Goal: Task Accomplishment & Management: Use online tool/utility

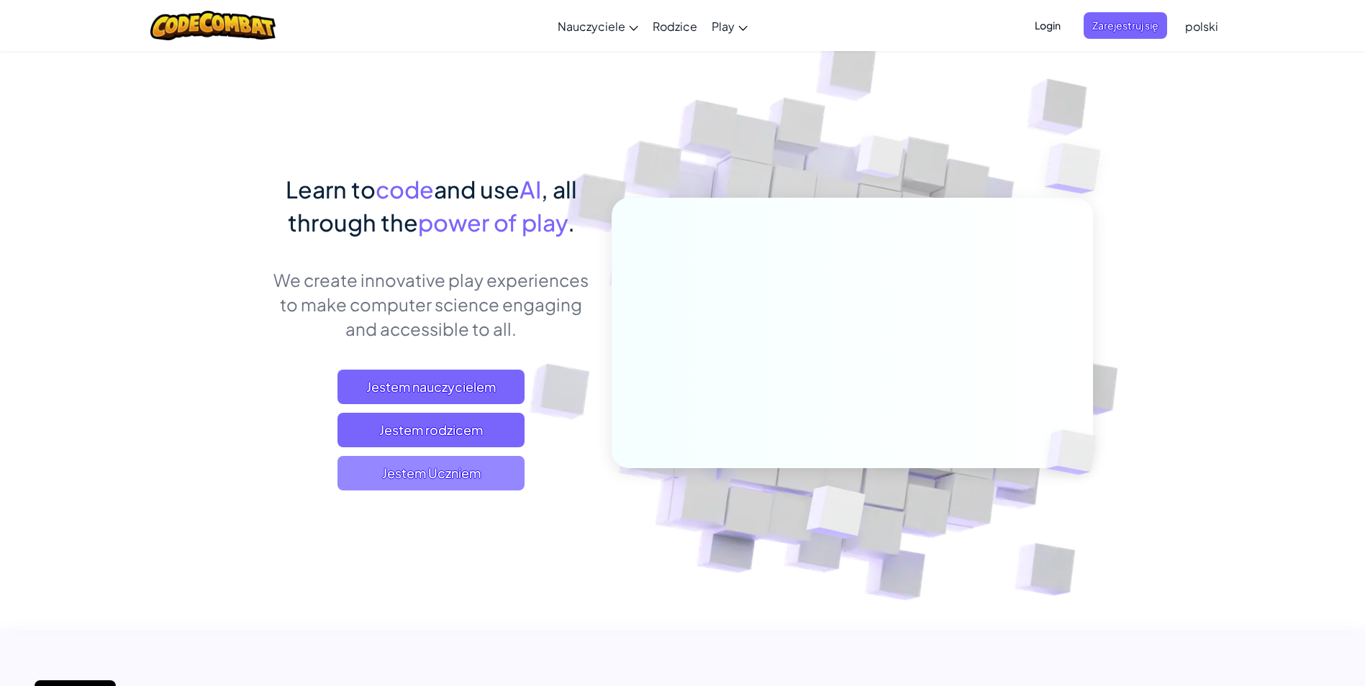
click at [393, 470] on span "Jestem Uczniem" at bounding box center [430, 473] width 187 height 35
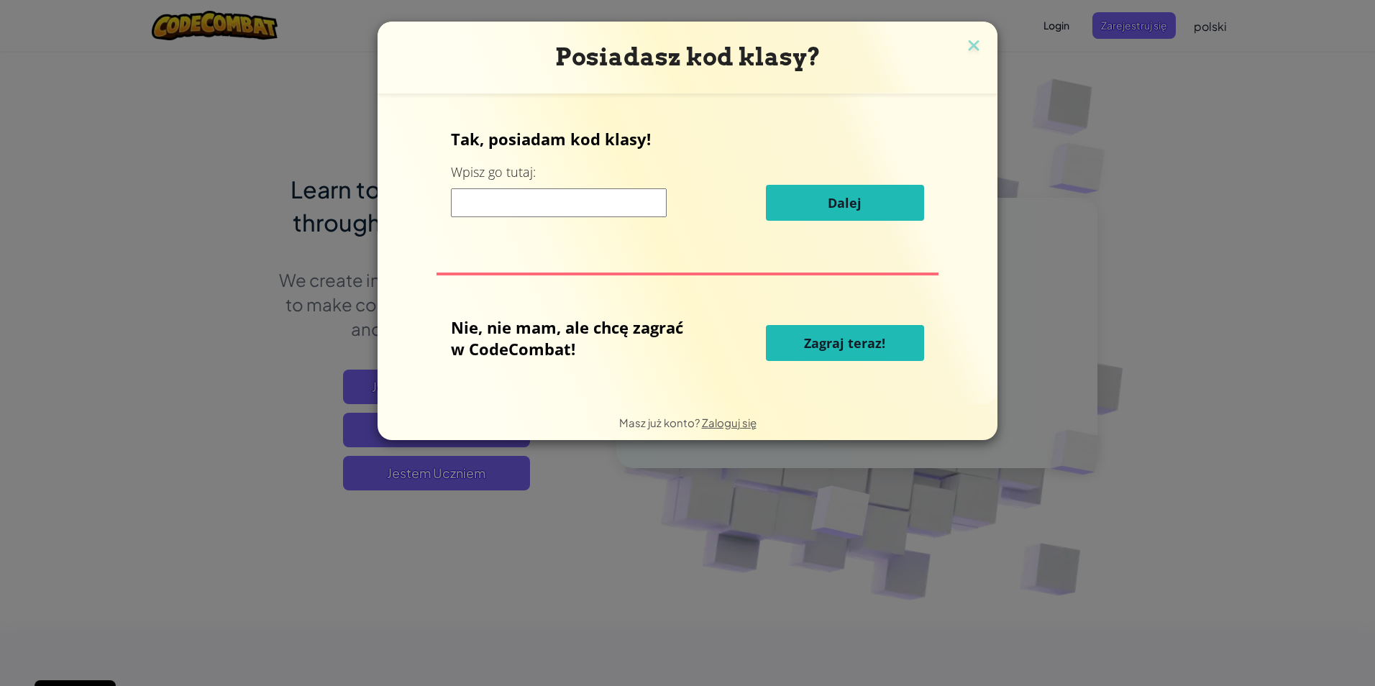
click at [811, 348] on span "Zagraj teraz!" at bounding box center [844, 342] width 81 height 17
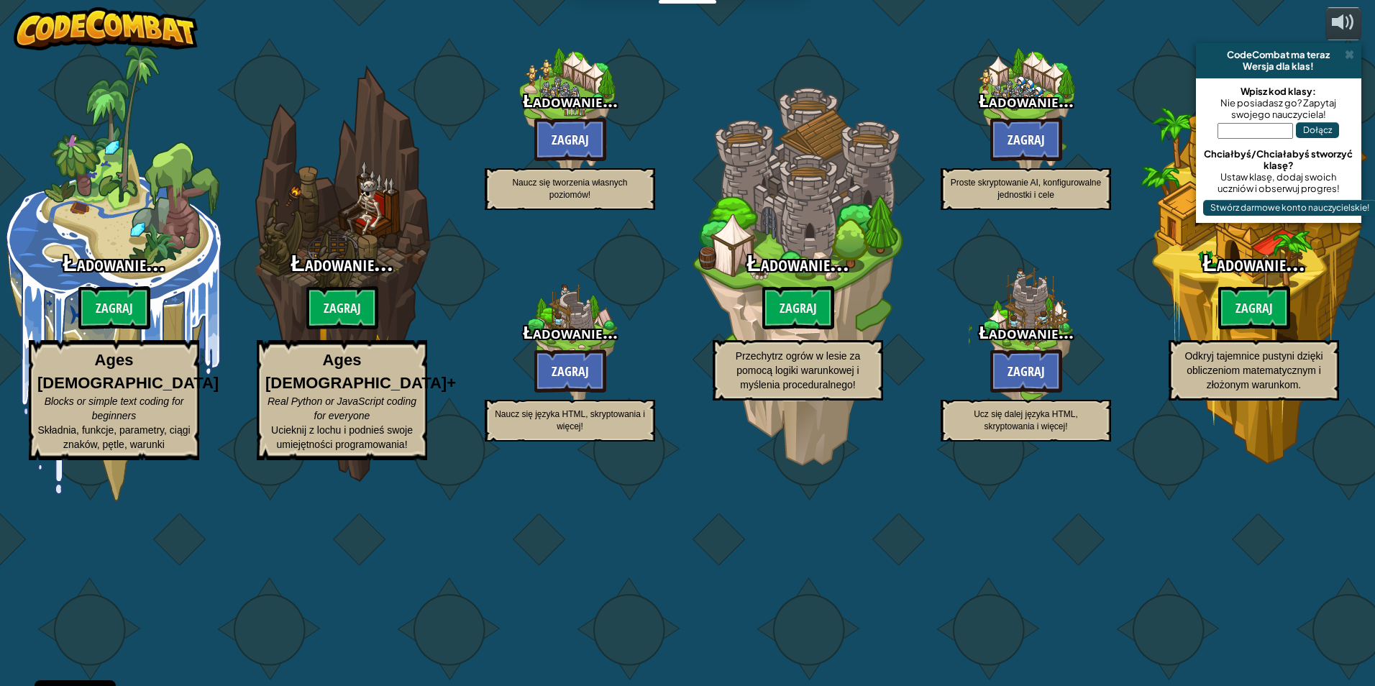
select select "pl"
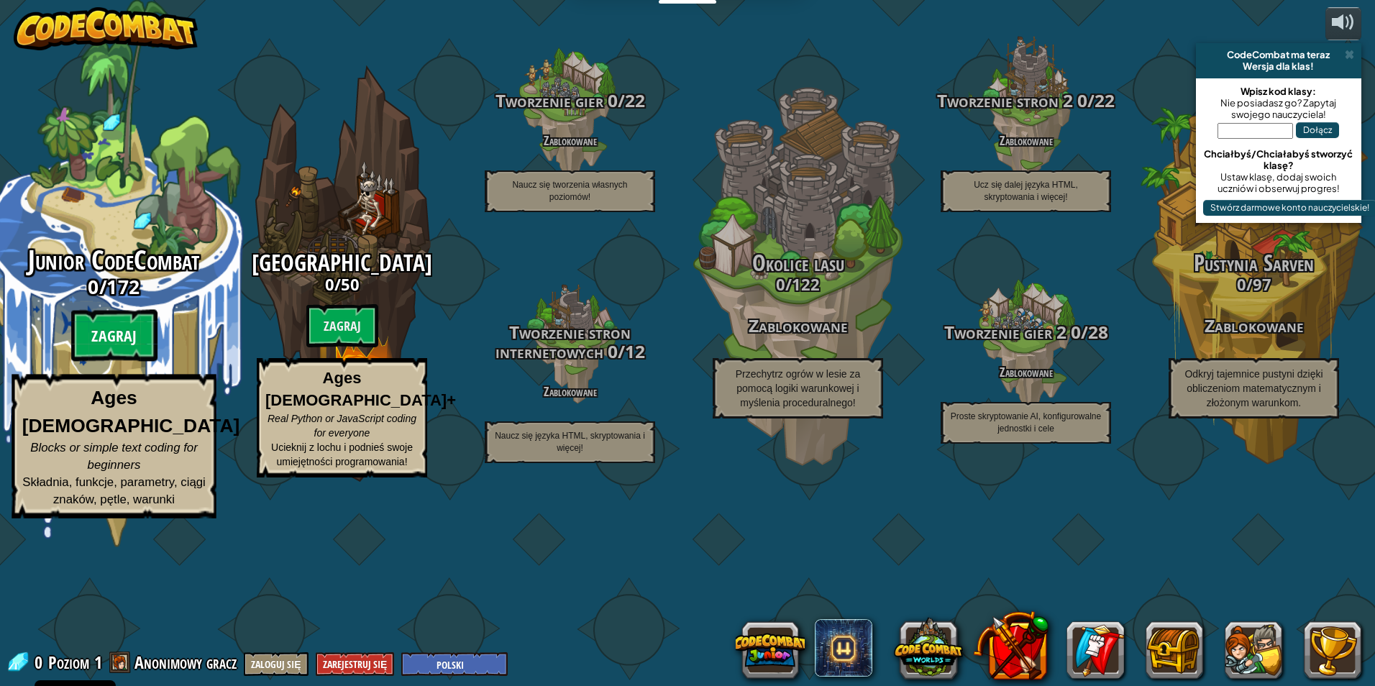
click at [108, 362] on btn "Zagraj" at bounding box center [114, 336] width 86 height 52
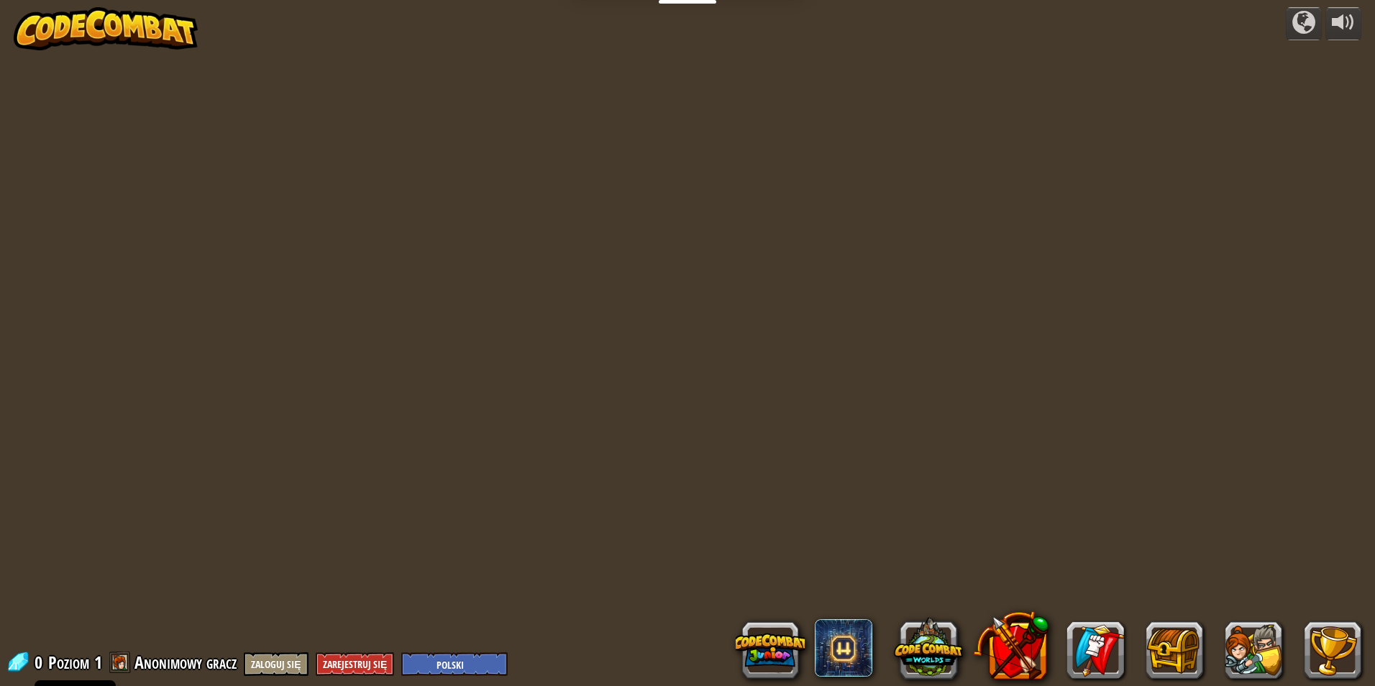
select select "pl"
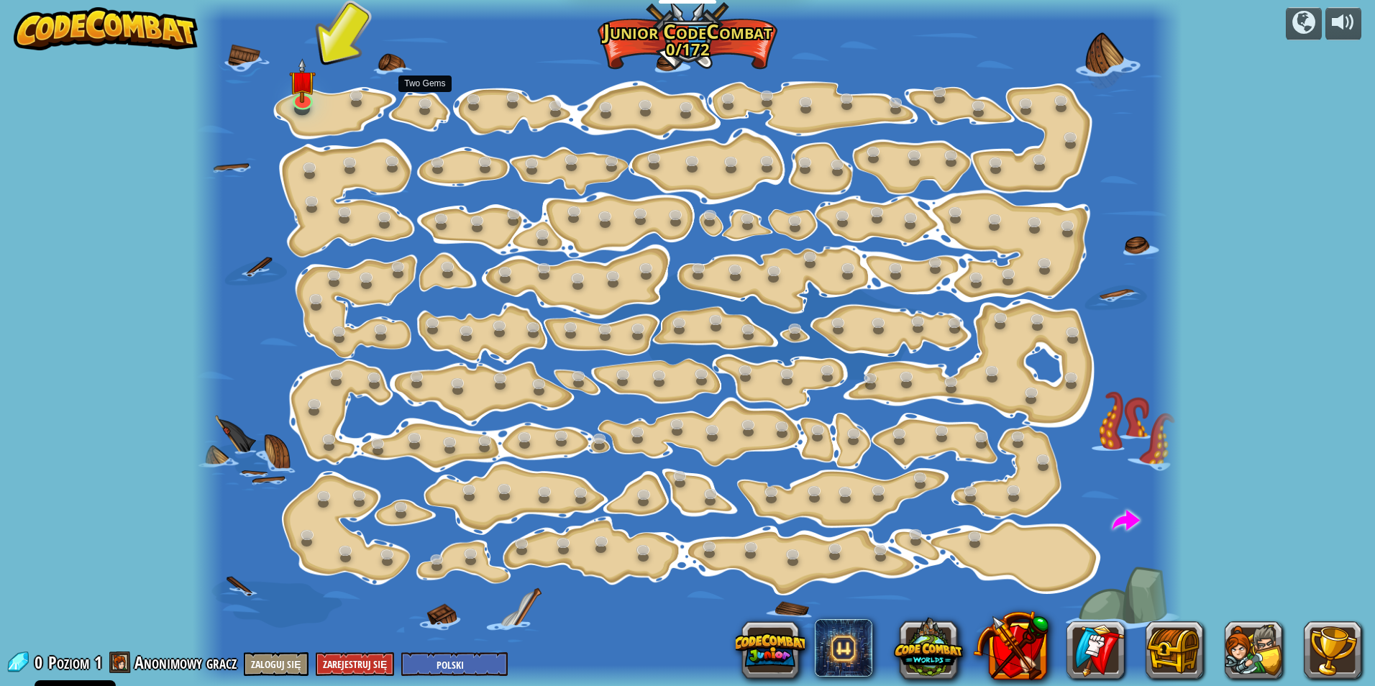
click at [550, 94] on div at bounding box center [687, 343] width 989 height 686
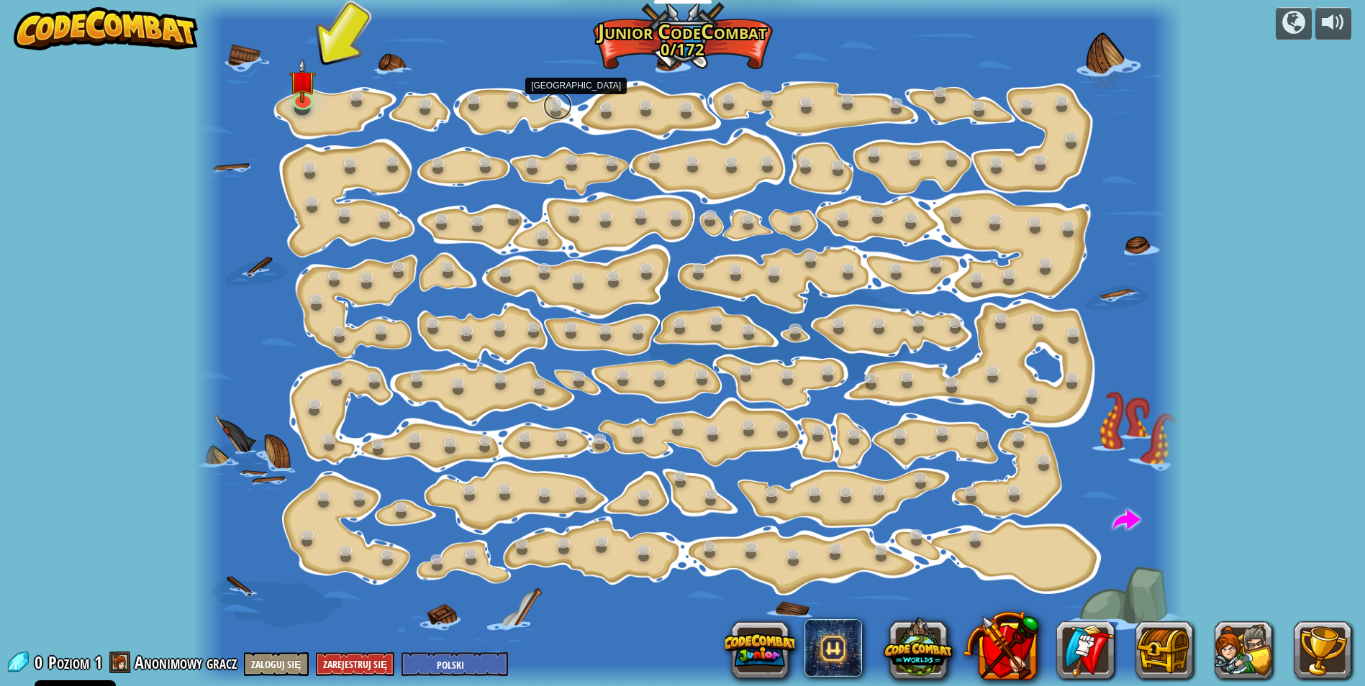
click at [555, 101] on link at bounding box center [557, 105] width 29 height 29
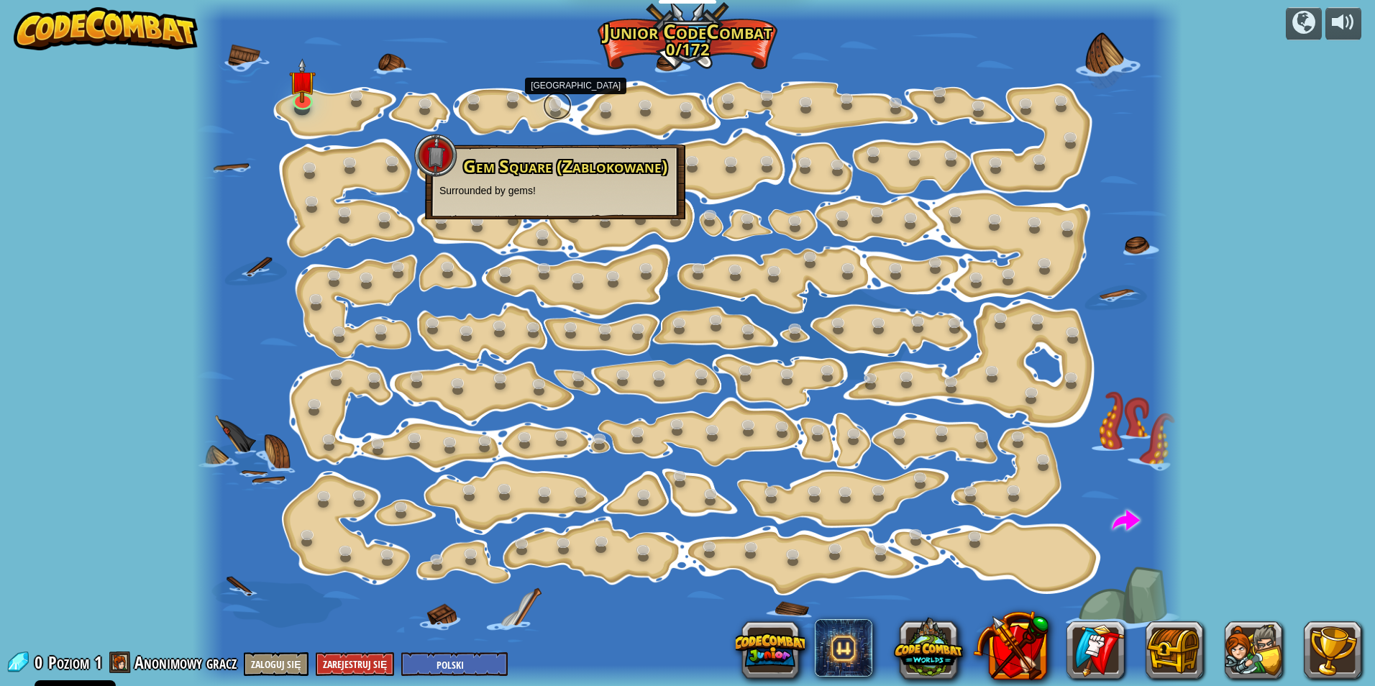
click at [555, 103] on link at bounding box center [557, 105] width 29 height 29
click at [469, 178] on div "Gem Square (Zablokowane) Surrounded by gems!" at bounding box center [556, 178] width 232 height 41
click at [290, 96] on img at bounding box center [302, 70] width 27 height 60
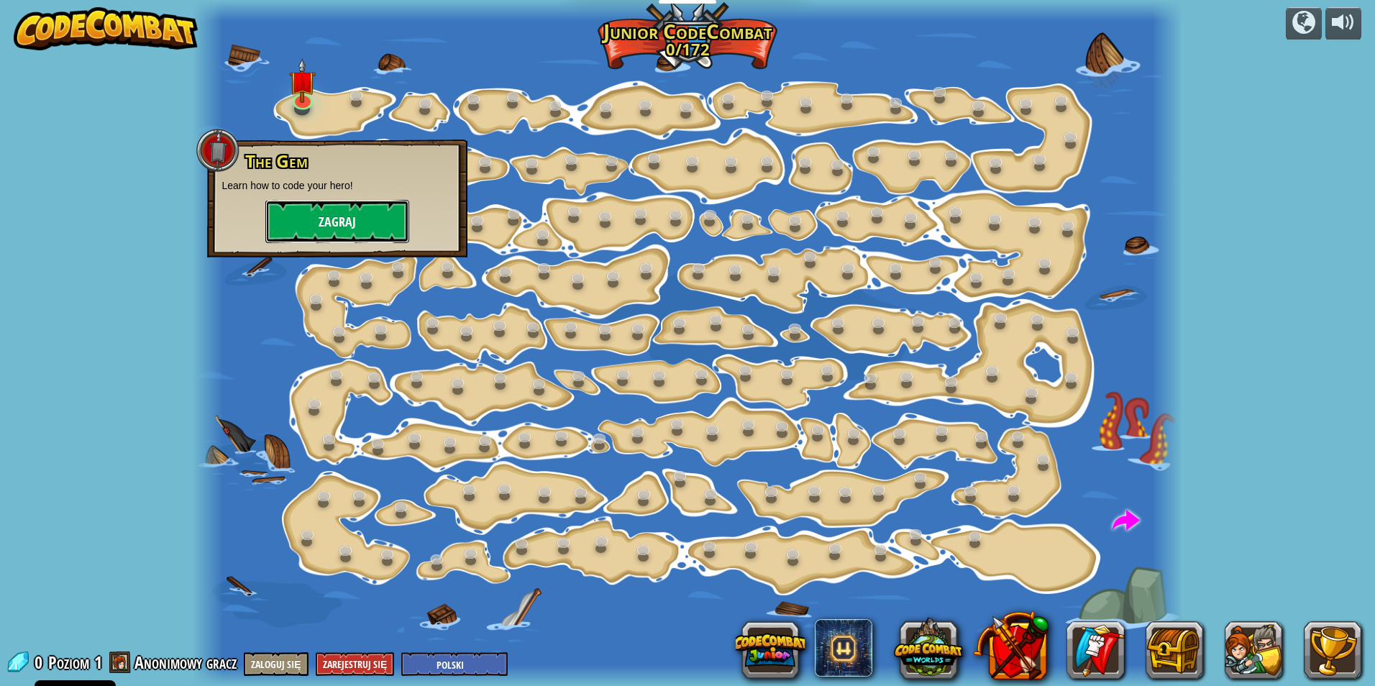
click at [346, 217] on button "Zagraj" at bounding box center [337, 221] width 144 height 43
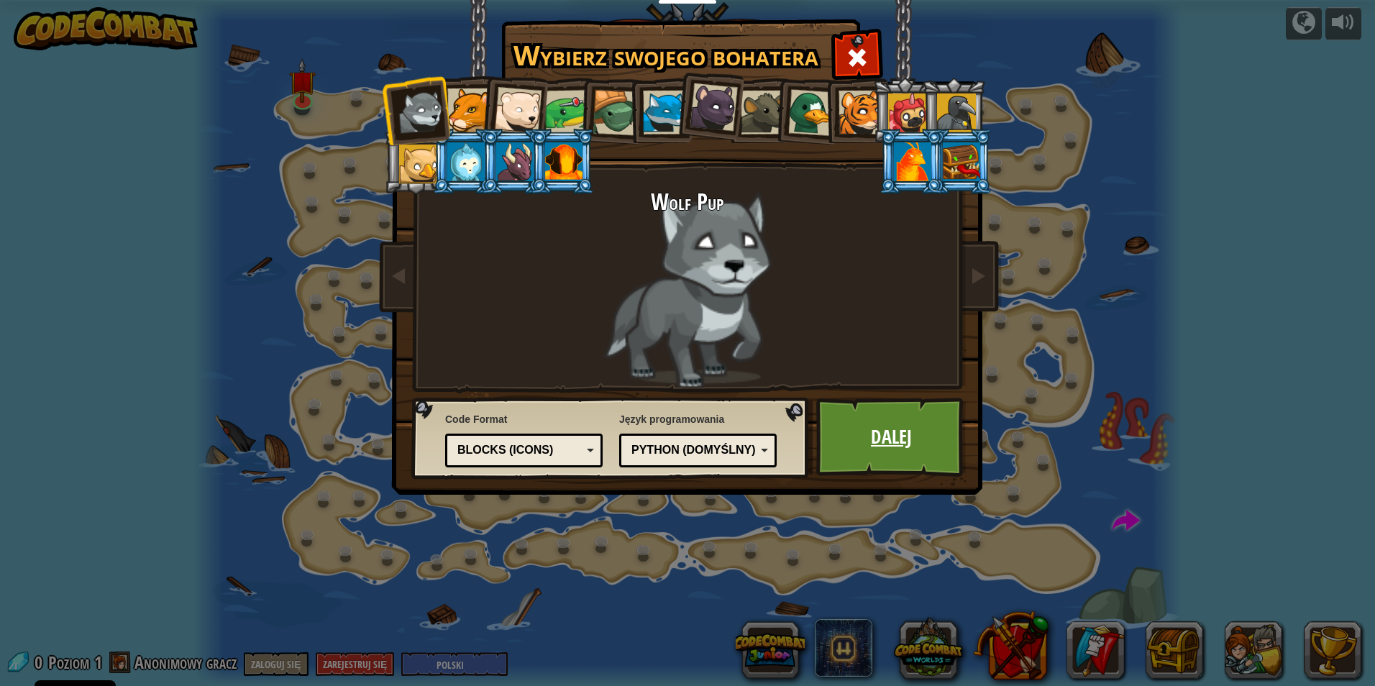
click at [882, 439] on link "Dalej" at bounding box center [891, 437] width 150 height 79
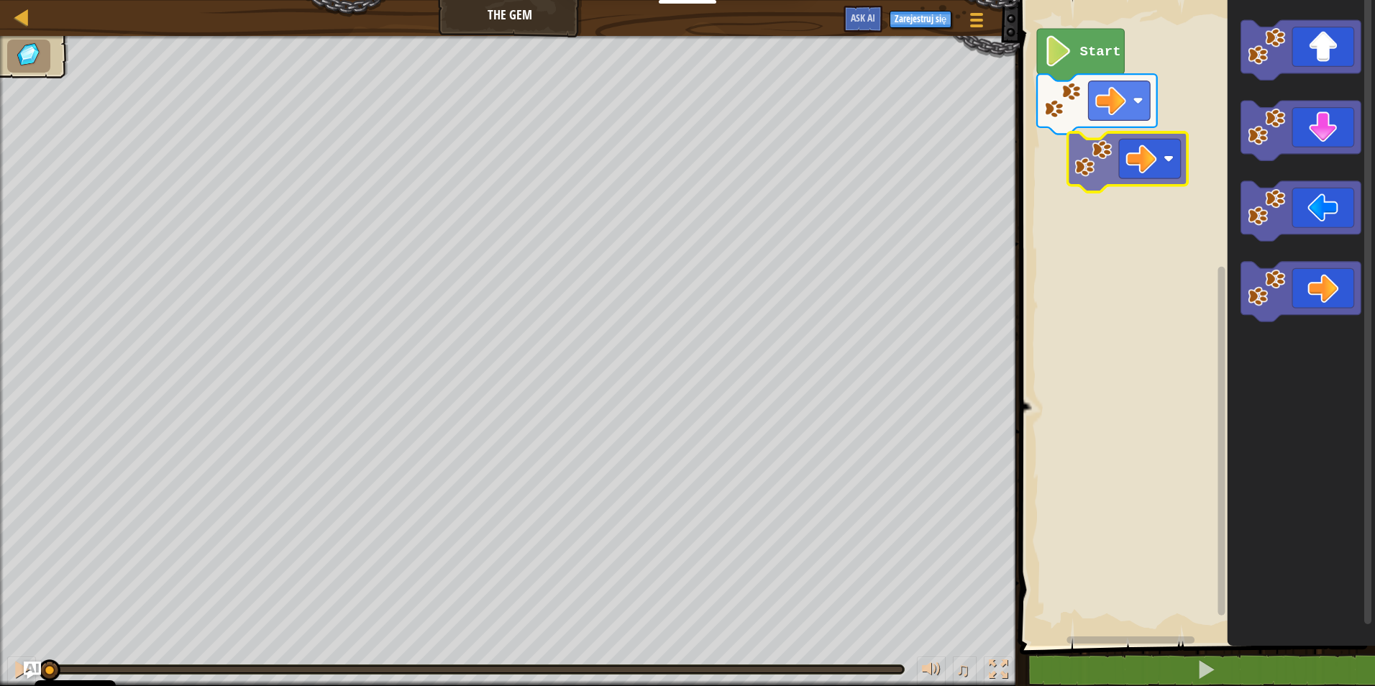
click at [1138, 170] on div "Start" at bounding box center [1196, 319] width 360 height 653
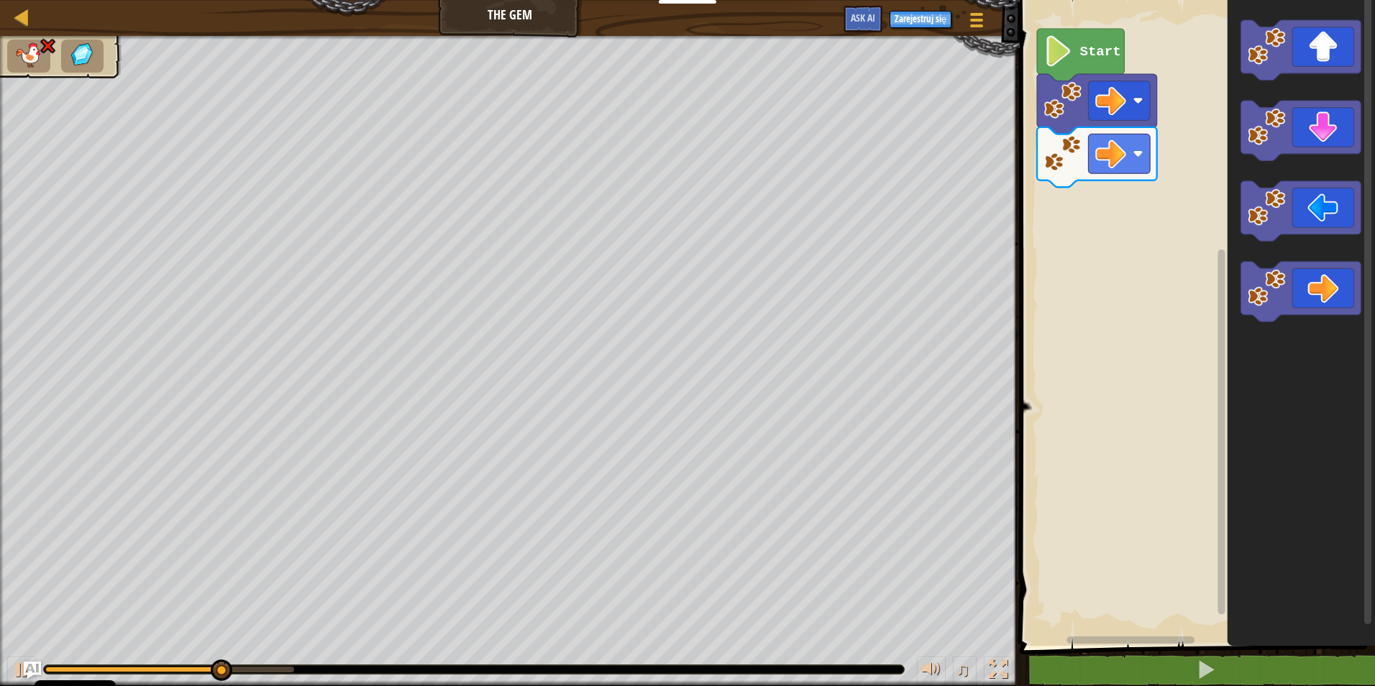
click at [1200, 194] on div "Start" at bounding box center [1196, 319] width 360 height 653
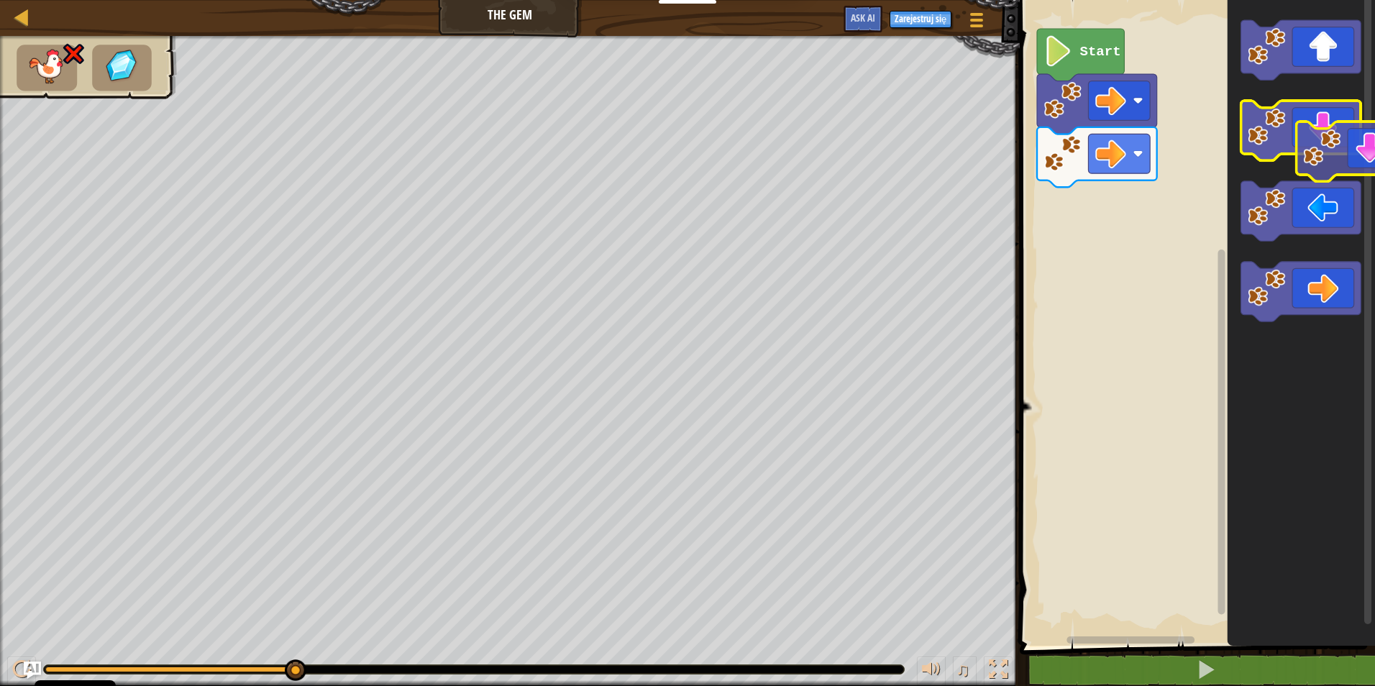
click at [1347, 148] on icon "Obszar roboczy Blockly" at bounding box center [1302, 131] width 120 height 60
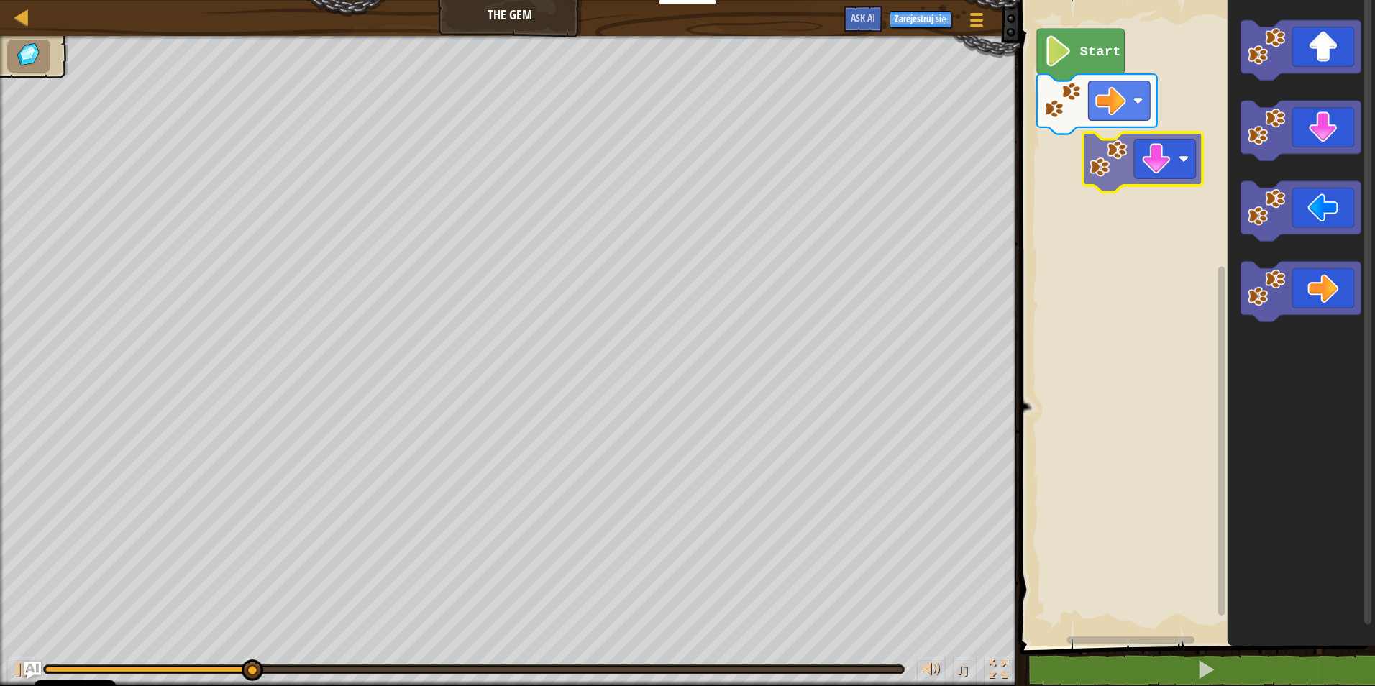
click at [1134, 191] on div "Start" at bounding box center [1196, 319] width 360 height 653
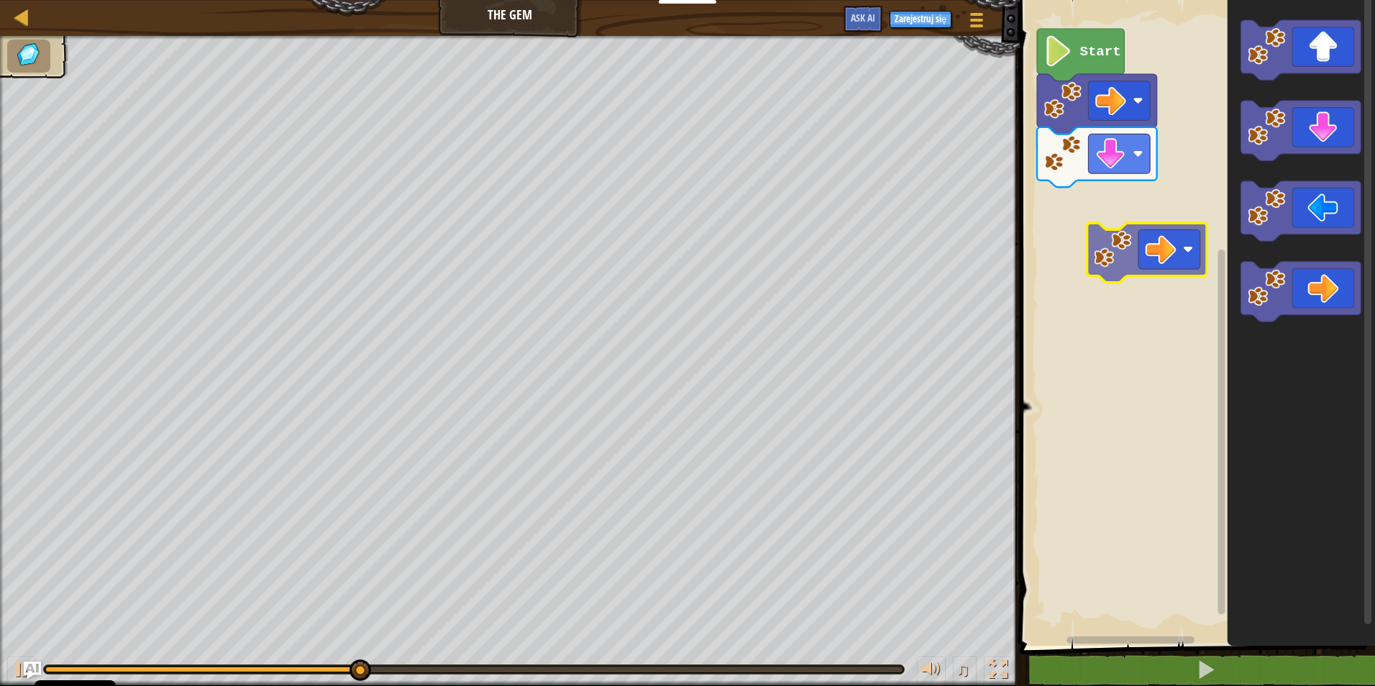
click at [1088, 230] on div "Start" at bounding box center [1196, 319] width 360 height 653
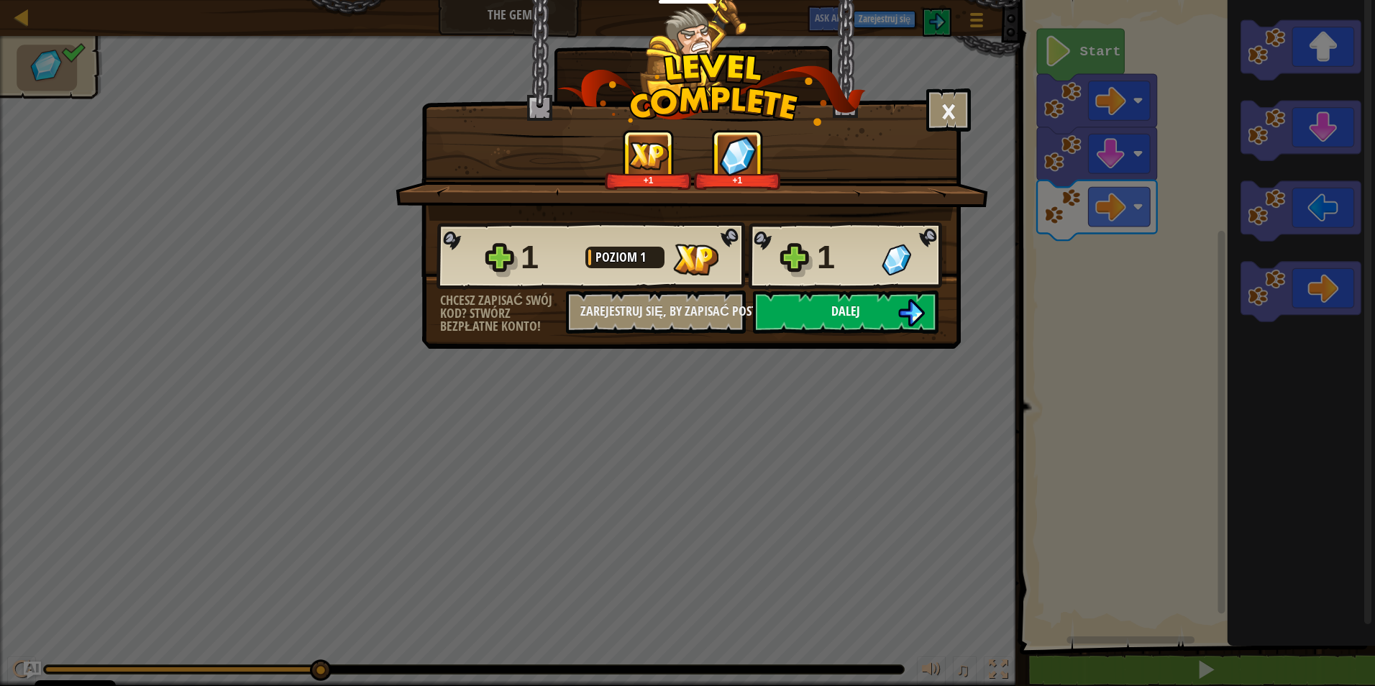
click at [914, 301] on img at bounding box center [911, 312] width 27 height 27
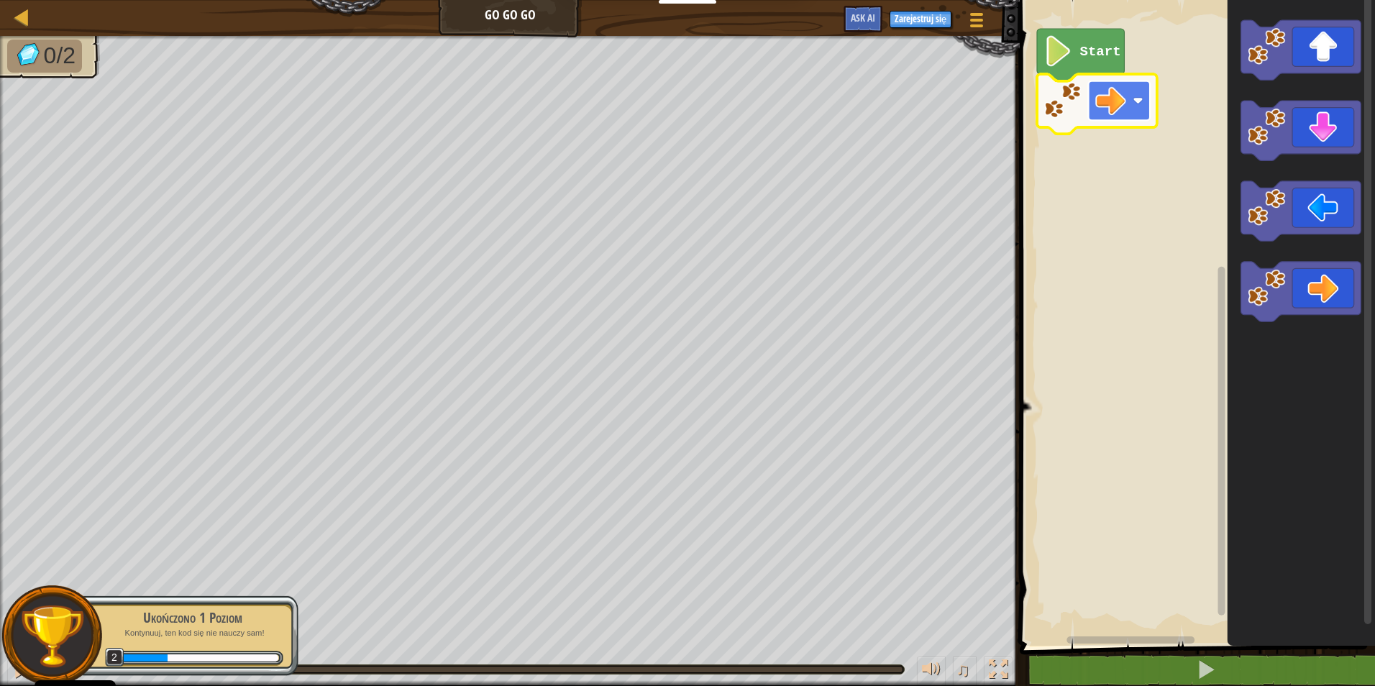
click at [1111, 102] on image "Obszar roboczy Blockly" at bounding box center [1111, 101] width 31 height 31
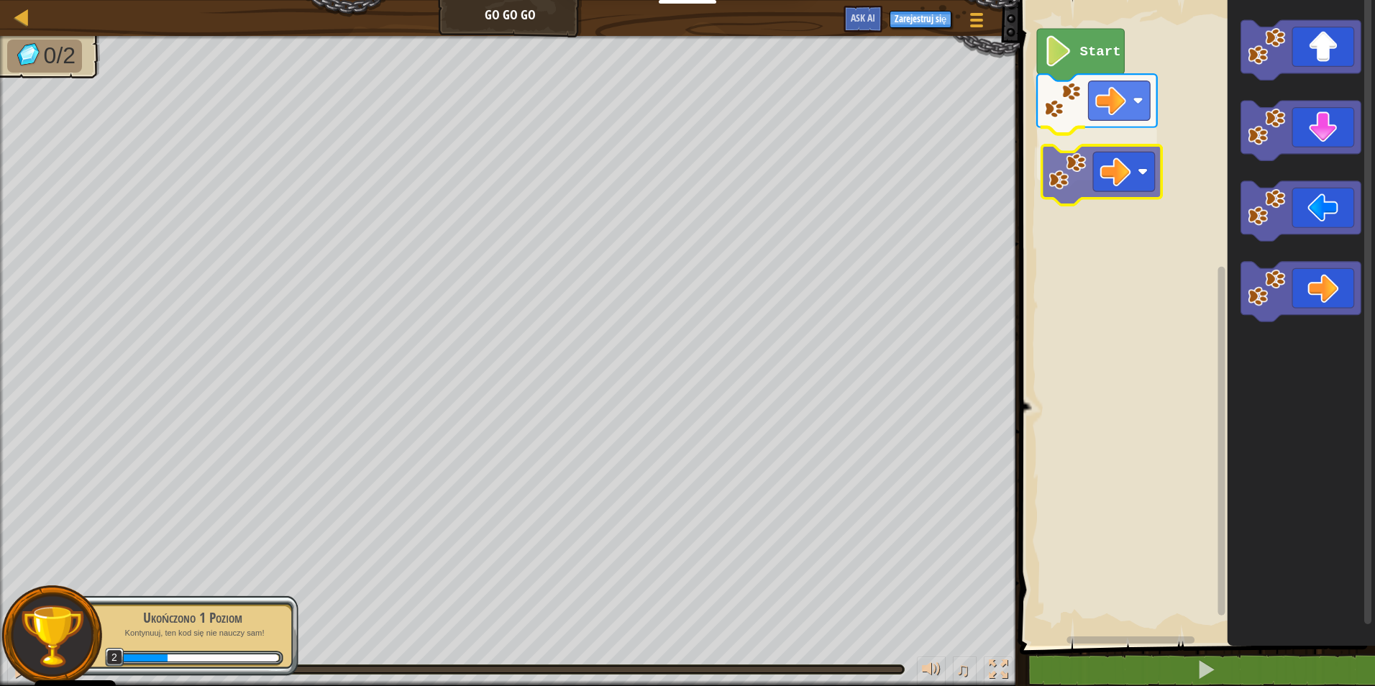
click at [1137, 143] on div "Start" at bounding box center [1196, 319] width 360 height 653
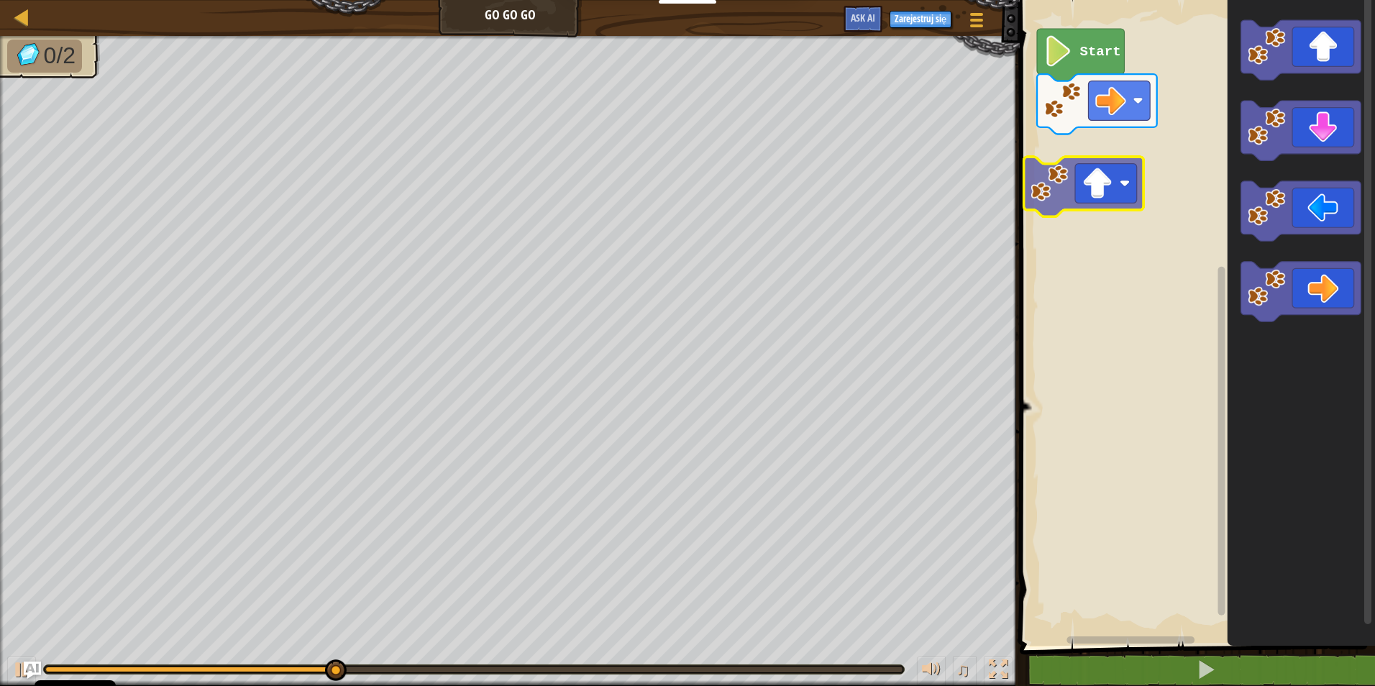
click at [1096, 189] on div "Start" at bounding box center [1196, 319] width 360 height 653
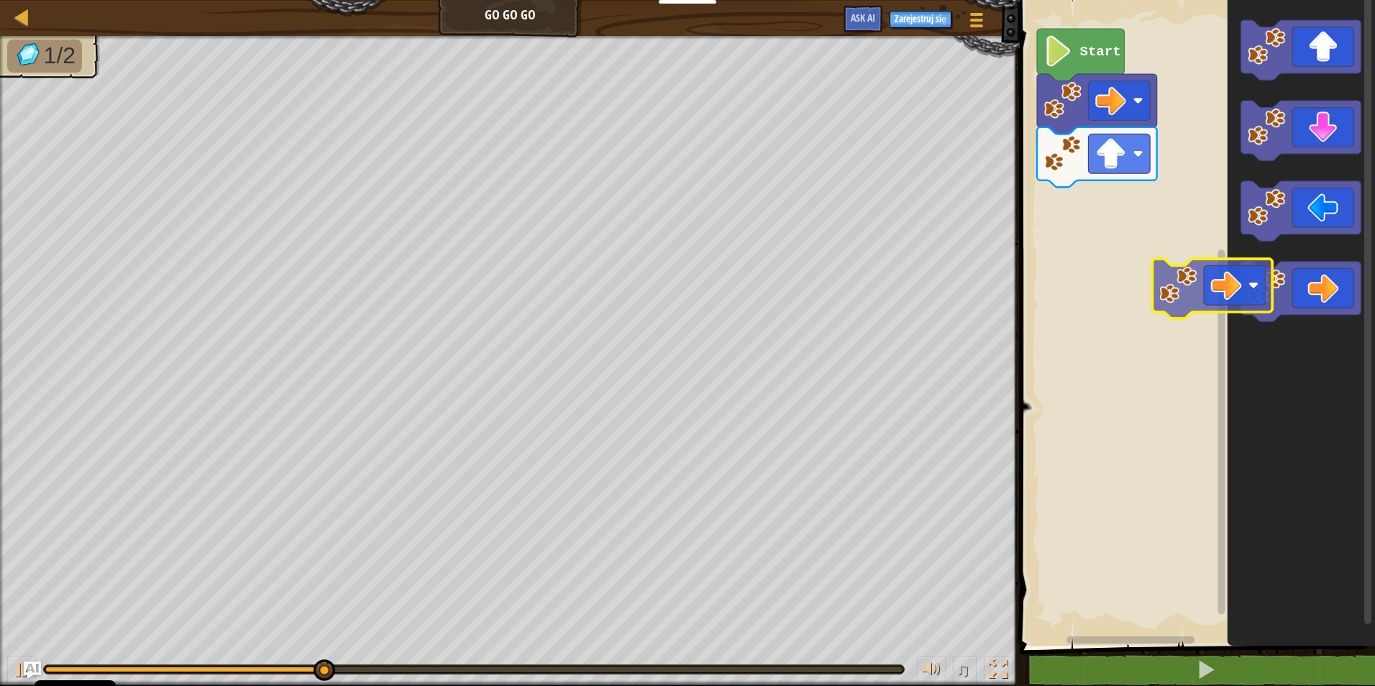
click at [1156, 262] on div "Start" at bounding box center [1196, 319] width 360 height 653
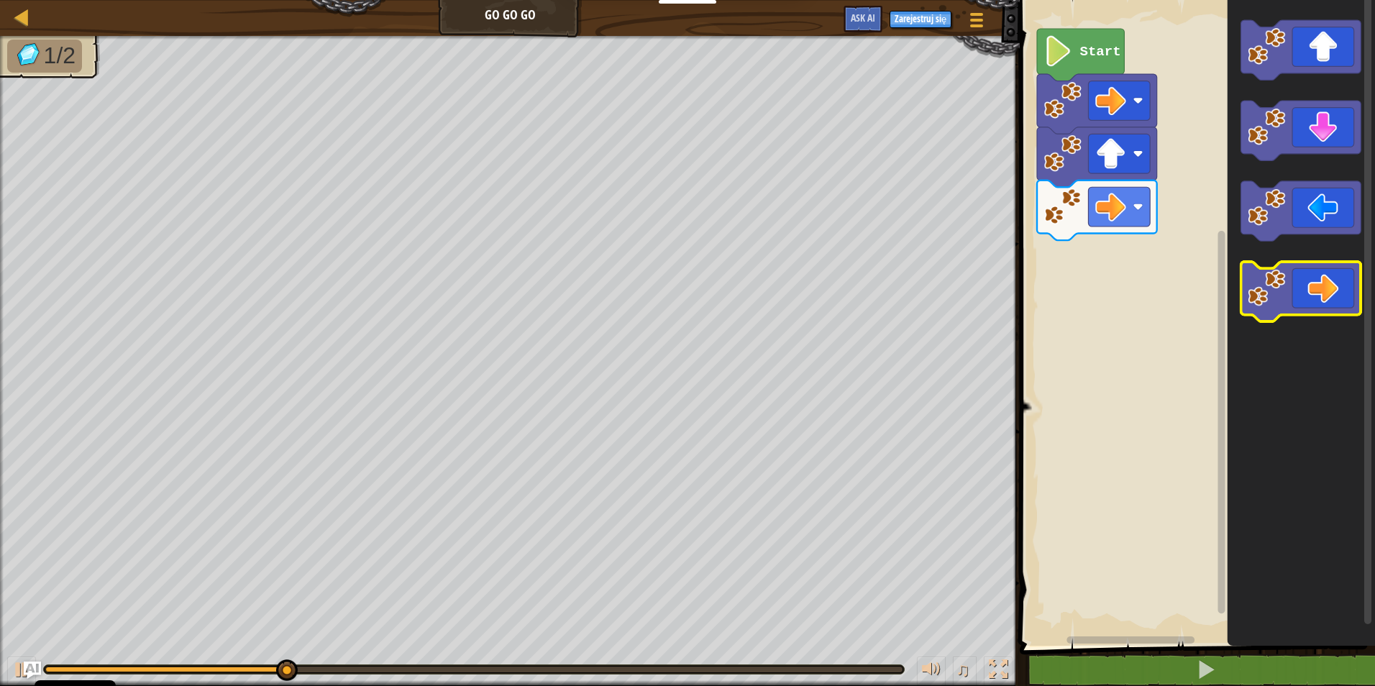
click at [1154, 279] on div "Start" at bounding box center [1196, 319] width 360 height 653
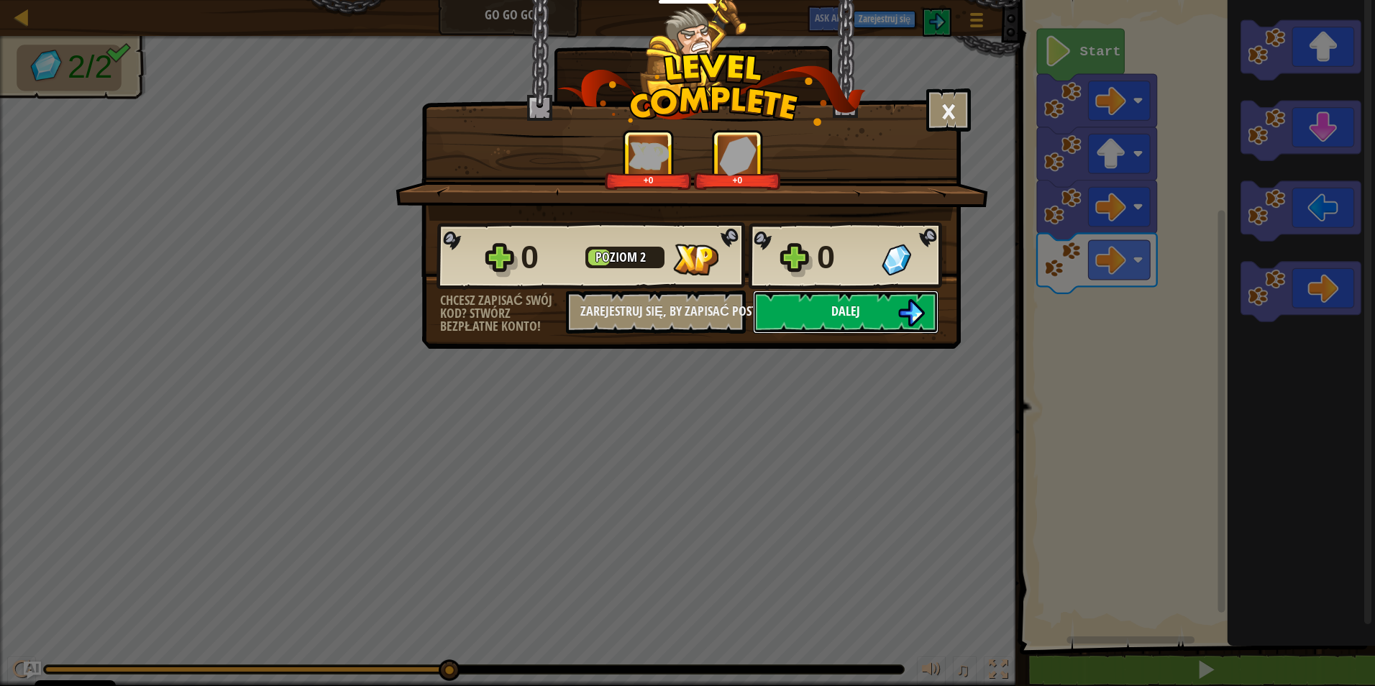
click at [911, 319] on img at bounding box center [911, 312] width 27 height 27
